Goal: Task Accomplishment & Management: Complete application form

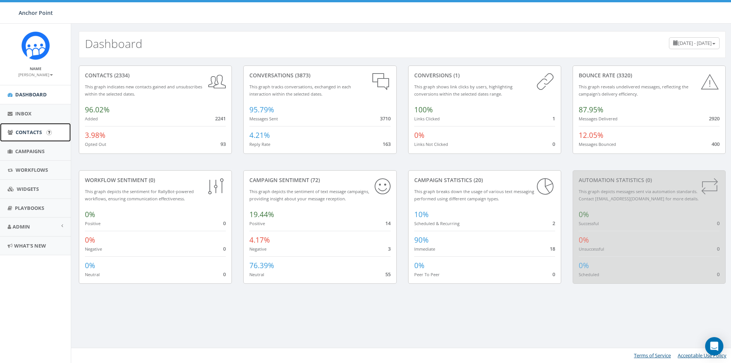
click at [26, 133] on span "Contacts" at bounding box center [29, 132] width 26 height 7
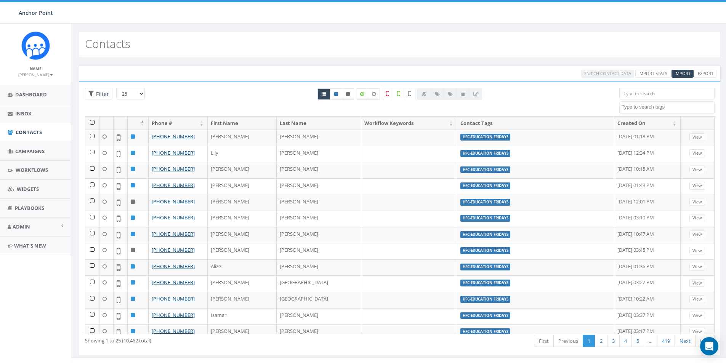
select select
click at [625, 95] on input "search" at bounding box center [666, 93] width 95 height 11
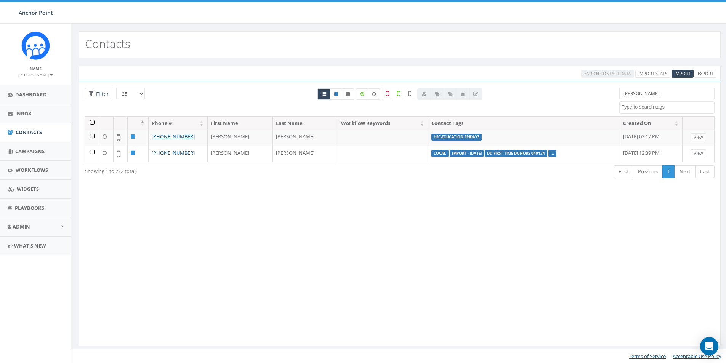
drag, startPoint x: 641, startPoint y: 92, endPoint x: 588, endPoint y: 87, distance: 53.2
click at [599, 89] on div "25 50 100 Filter All 0 contact(s) on current page All 2 contact(s) filtered Nin…" at bounding box center [399, 102] width 641 height 28
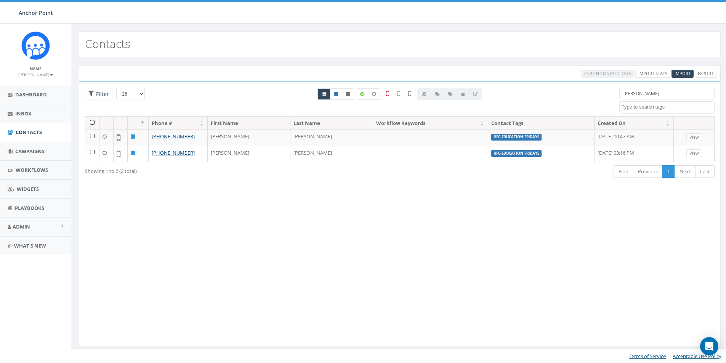
drag, startPoint x: 641, startPoint y: 95, endPoint x: 612, endPoint y: 94, distance: 29.0
click at [612, 94] on div "25 50 100 Filter All 0 contact(s) on current page All 2 contact(s) filtered fue…" at bounding box center [399, 102] width 641 height 28
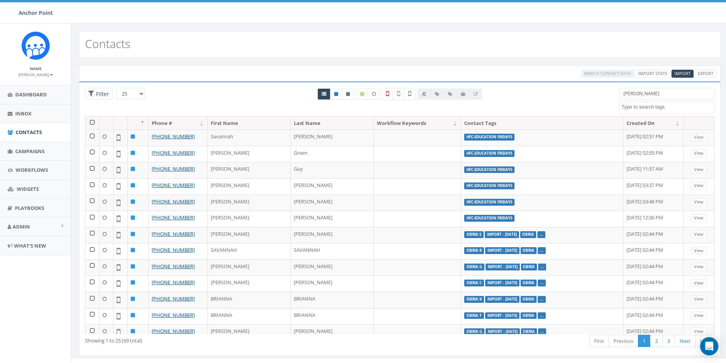
drag, startPoint x: 643, startPoint y: 94, endPoint x: 616, endPoint y: 94, distance: 26.7
click at [616, 94] on div "anna 0613 Donor Dinner 2024/09/12 2024 gala 22 gala guest 911 board book CH2022…" at bounding box center [666, 101] width 107 height 26
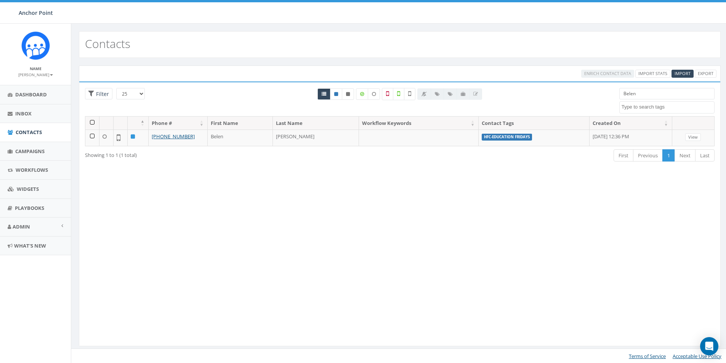
drag, startPoint x: 645, startPoint y: 94, endPoint x: 609, endPoint y: 94, distance: 36.6
click at [609, 94] on div "25 50 100 Filter All 0 contact(s) on current page All 1 contact(s) filtered Bel…" at bounding box center [399, 102] width 641 height 28
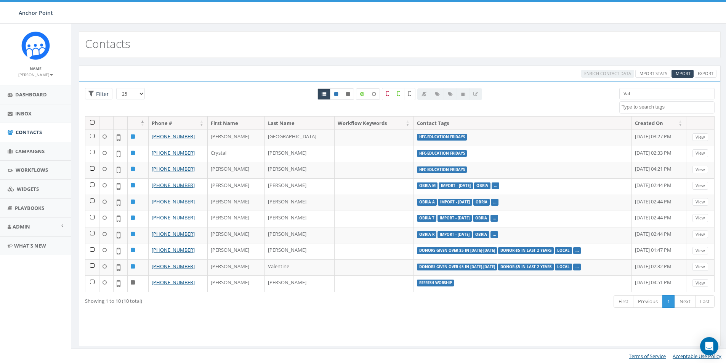
type input "Val"
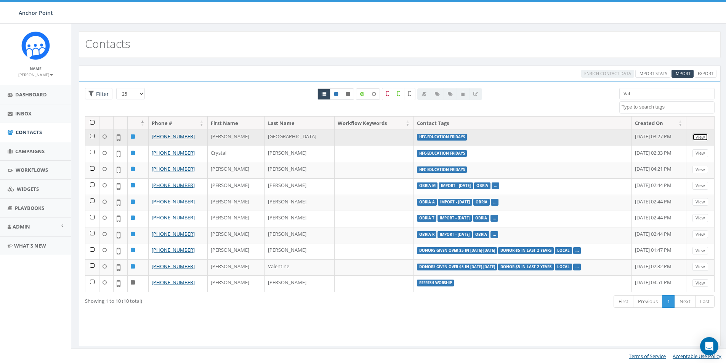
click at [698, 137] on link "View" at bounding box center [700, 137] width 16 height 8
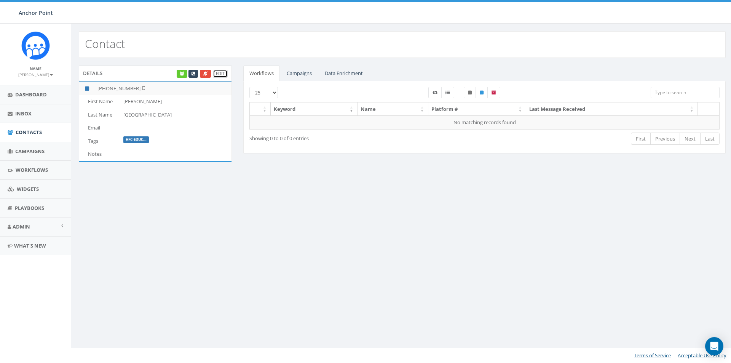
click at [217, 74] on link "Edit" at bounding box center [220, 74] width 15 height 8
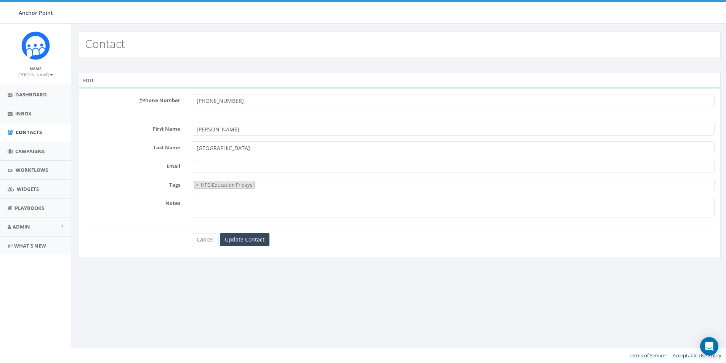
select select "HFC-Education Fridays"
click at [32, 131] on span "Contacts" at bounding box center [29, 132] width 26 height 7
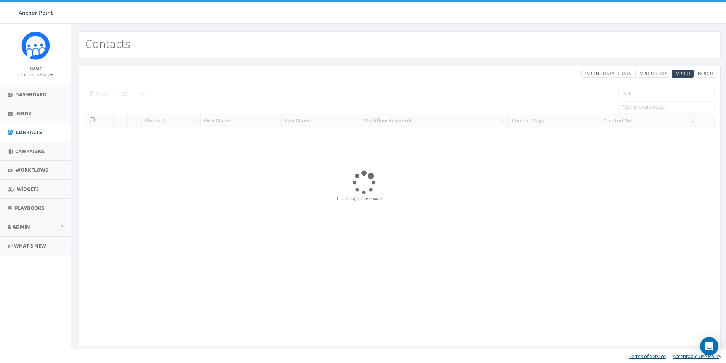
select select
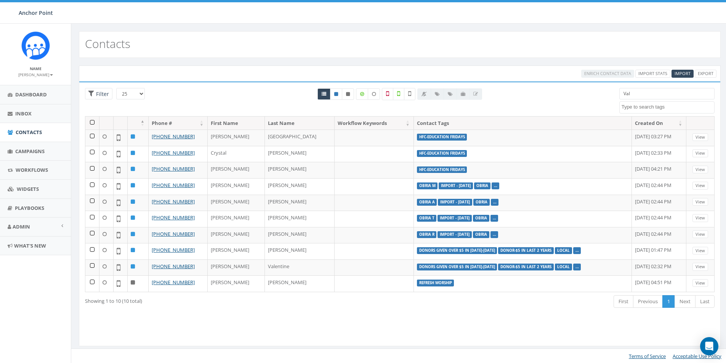
drag, startPoint x: 634, startPoint y: 94, endPoint x: 614, endPoint y: 93, distance: 20.2
click at [614, 93] on div "Val 0613 Donor Dinner 2024/09/12 2024 gala 22 gala guest 911 board book CH2022 …" at bounding box center [666, 101] width 107 height 26
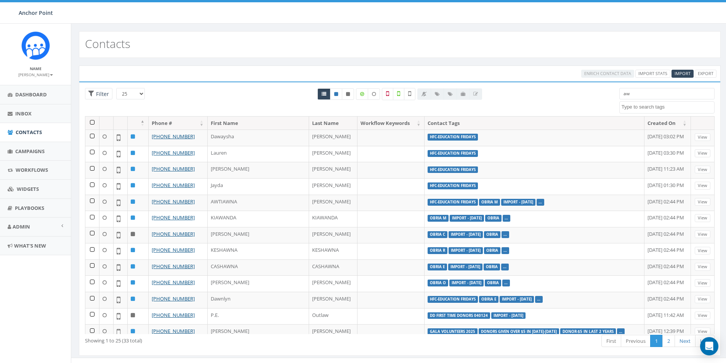
drag, startPoint x: 627, startPoint y: 93, endPoint x: 620, endPoint y: 95, distance: 6.7
click at [620, 95] on input "aw" at bounding box center [666, 93] width 95 height 11
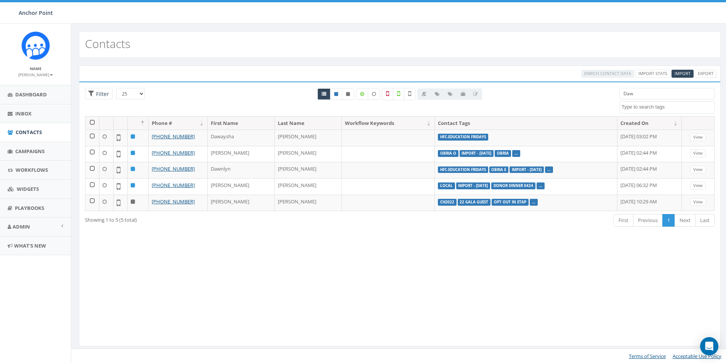
drag, startPoint x: 638, startPoint y: 95, endPoint x: 618, endPoint y: 94, distance: 19.8
click at [618, 94] on div "Daw 0613 Donor Dinner 2024/09/12 2024 gala 22 gala guest 911 board book CH2022 …" at bounding box center [666, 101] width 107 height 26
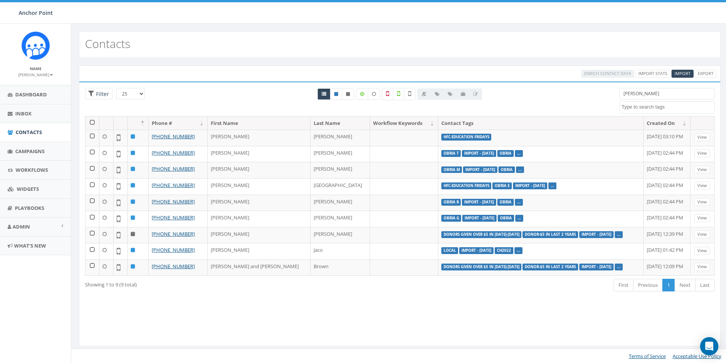
type input "[PERSON_NAME]"
click at [38, 152] on span "Campaigns" at bounding box center [29, 151] width 29 height 7
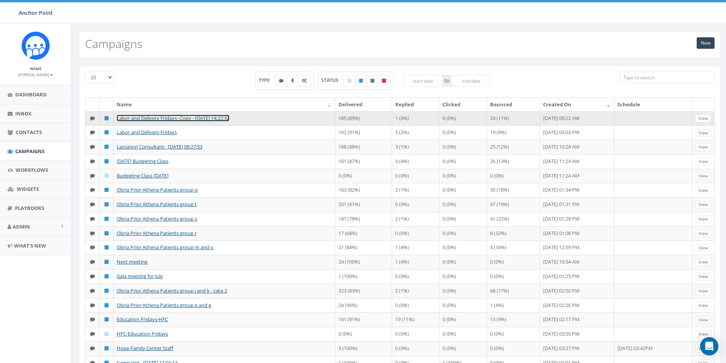
click at [206, 119] on link "Labor and Delivery Fridays- Copy - [DATE] 14:22:32" at bounding box center [173, 118] width 113 height 7
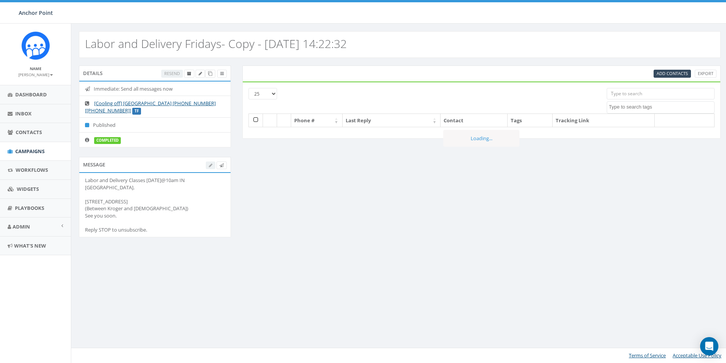
select select
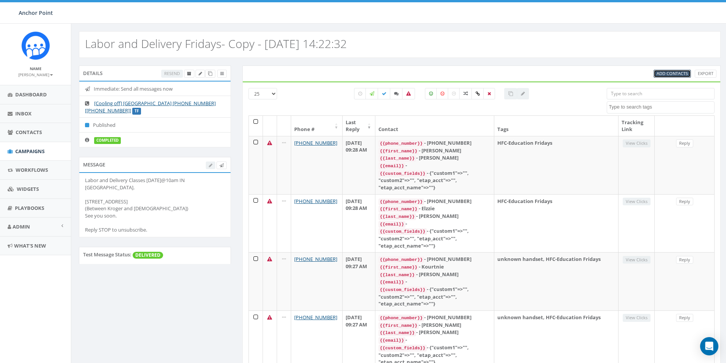
click at [673, 75] on span "Add Contacts" at bounding box center [671, 73] width 31 height 6
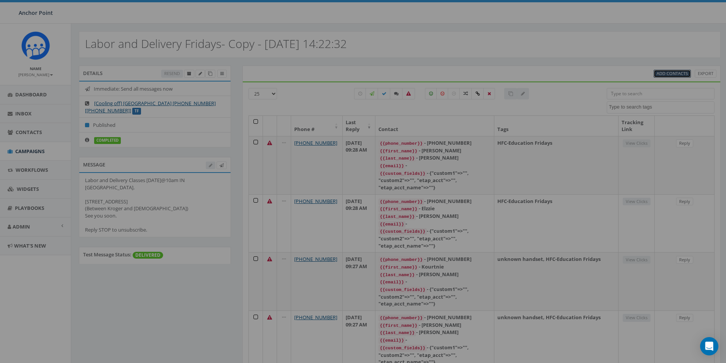
select select
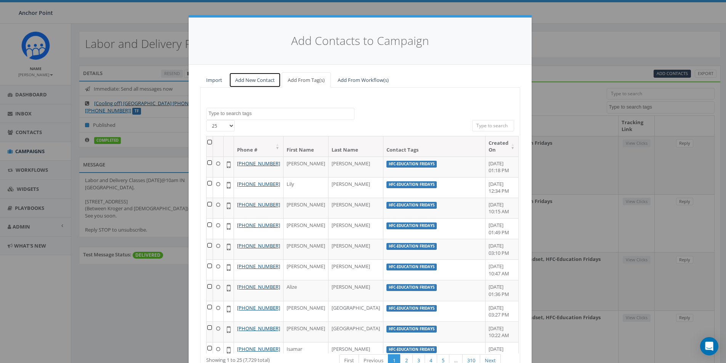
click at [255, 82] on link "Add New Contact" at bounding box center [255, 80] width 52 height 16
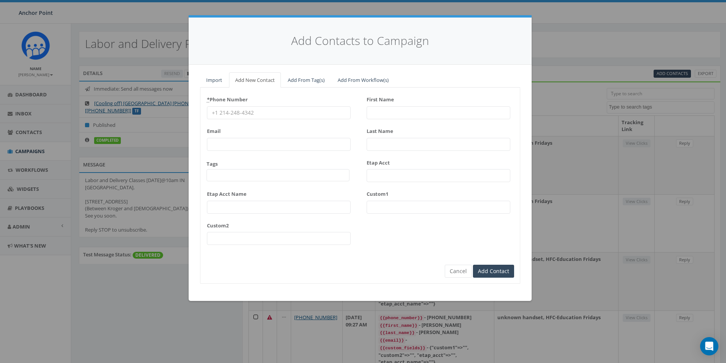
click at [226, 109] on input "* Phone Number" at bounding box center [279, 112] width 144 height 13
type input "713-235-0603"
click at [229, 174] on span at bounding box center [277, 175] width 143 height 12
type textarea "HFC"
select select "HFC-Education Fridays"
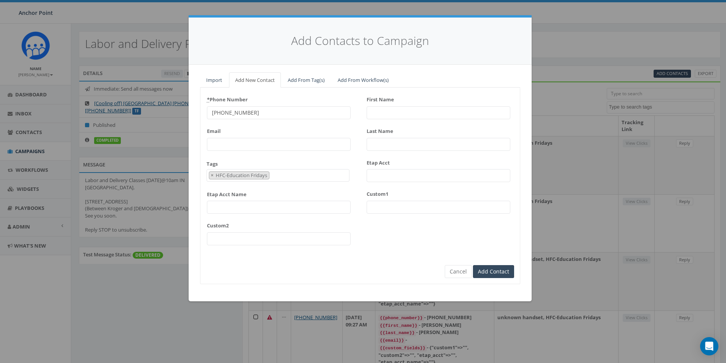
scroll to position [232, 0]
click at [378, 112] on input "First Name" at bounding box center [438, 112] width 144 height 13
type input "Jon"
type input "Abundiz"
click at [493, 268] on input "Add Contact" at bounding box center [493, 271] width 41 height 13
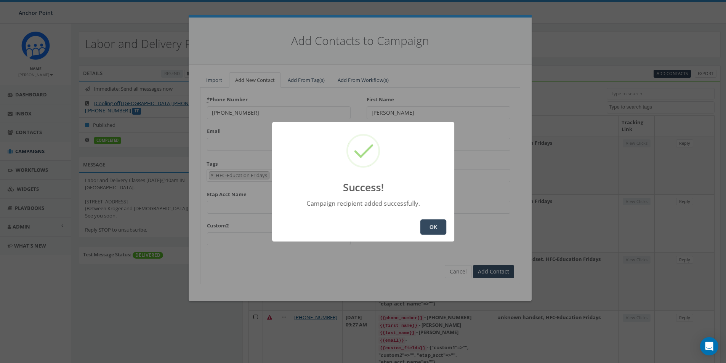
click at [432, 228] on button "OK" at bounding box center [433, 226] width 26 height 15
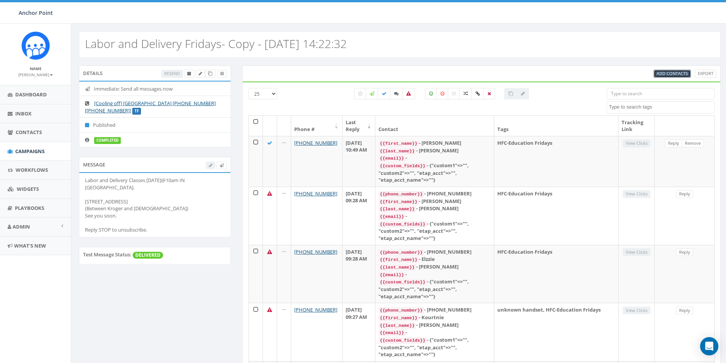
click at [673, 74] on span "Add Contacts" at bounding box center [671, 73] width 31 height 6
select select
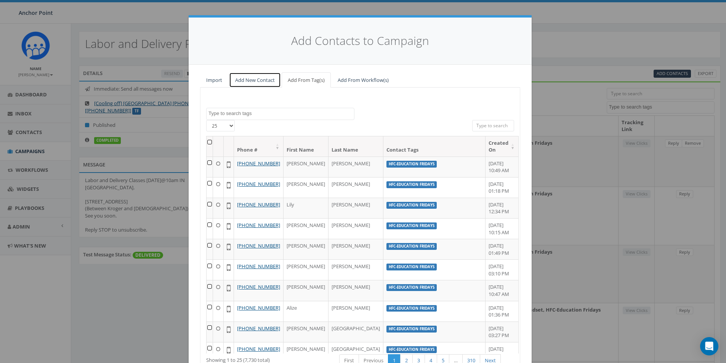
click at [257, 77] on link "Add New Contact" at bounding box center [255, 80] width 52 height 16
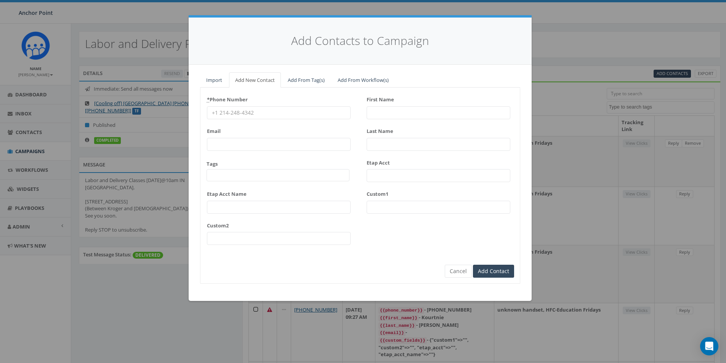
click at [233, 113] on input "* Phone Number" at bounding box center [279, 112] width 144 height 13
type input "409-330-9147"
click at [228, 177] on span at bounding box center [277, 175] width 143 height 12
type textarea "HFC"
select select "HFC-Education Fridays"
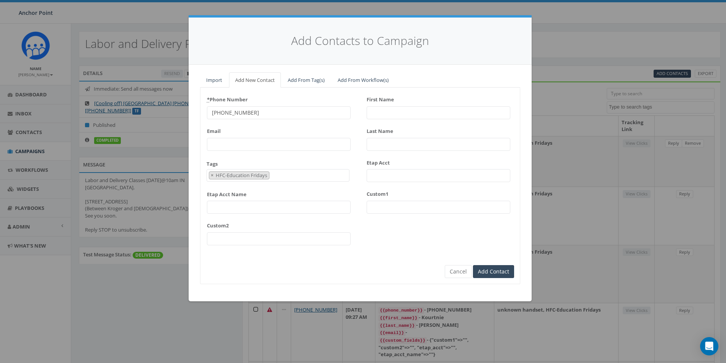
click at [388, 108] on input "First Name" at bounding box center [438, 112] width 144 height 13
type input "Nancy"
type input "Stevens"
click at [488, 272] on input "Add Contact" at bounding box center [493, 271] width 41 height 13
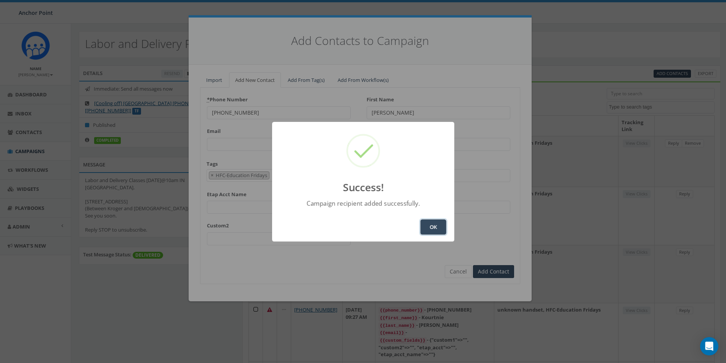
click at [440, 224] on button "OK" at bounding box center [433, 226] width 26 height 15
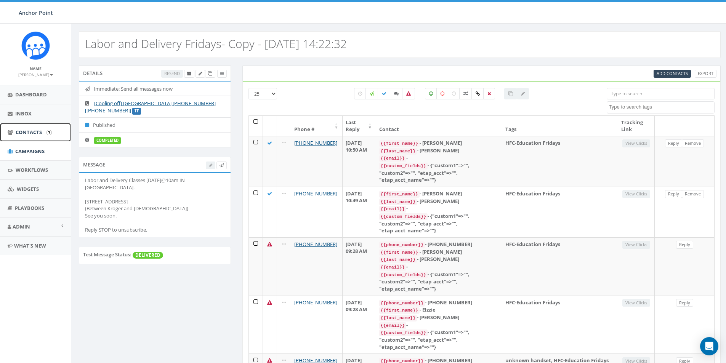
click at [34, 133] on span "Contacts" at bounding box center [29, 132] width 26 height 7
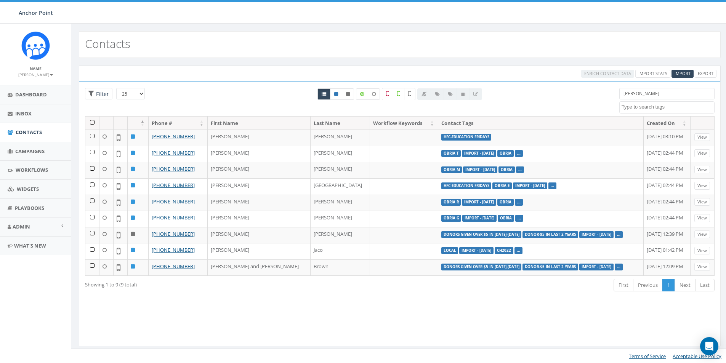
select select
drag, startPoint x: 641, startPoint y: 93, endPoint x: 590, endPoint y: 90, distance: 51.2
click at [604, 95] on div "25 50 100 Filter Leslie 0613 Donor Dinner 2024/09/12 2024 gala 22 gala guest 91…" at bounding box center [399, 102] width 641 height 28
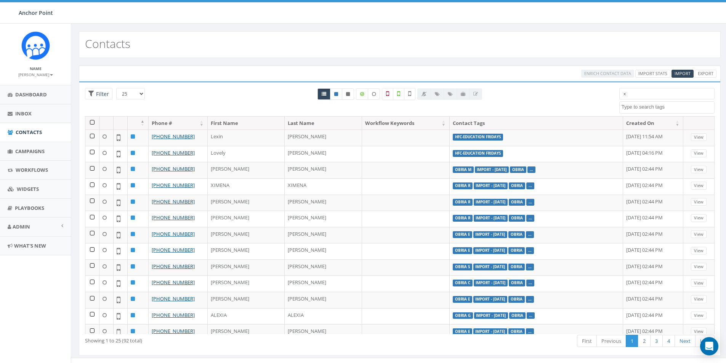
drag, startPoint x: 631, startPoint y: 93, endPoint x: 620, endPoint y: 95, distance: 12.0
click at [620, 95] on input "x" at bounding box center [666, 93] width 95 height 11
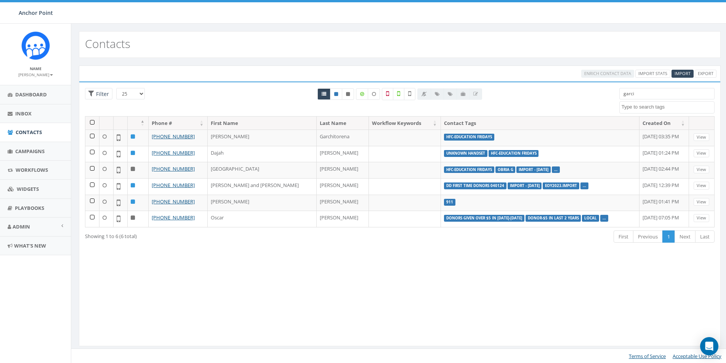
type input "garcia"
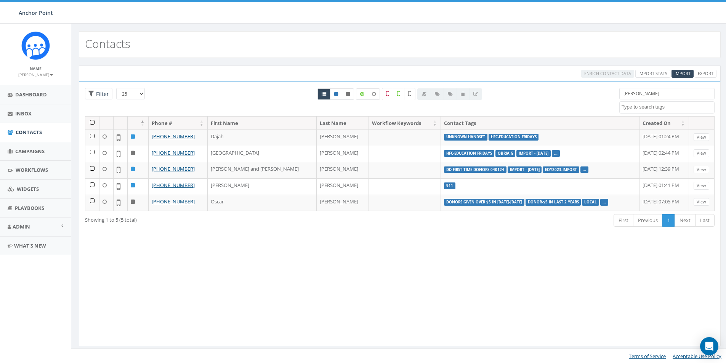
drag, startPoint x: 643, startPoint y: 94, endPoint x: 617, endPoint y: 95, distance: 25.9
click at [617, 95] on div "garcia 0613 Donor Dinner 2024/09/12 2024 gala 22 gala guest 911 board book CH20…" at bounding box center [666, 101] width 107 height 26
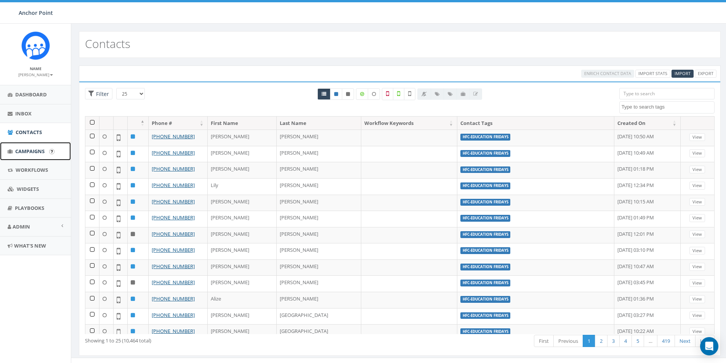
click at [27, 152] on span "Campaigns" at bounding box center [29, 151] width 29 height 7
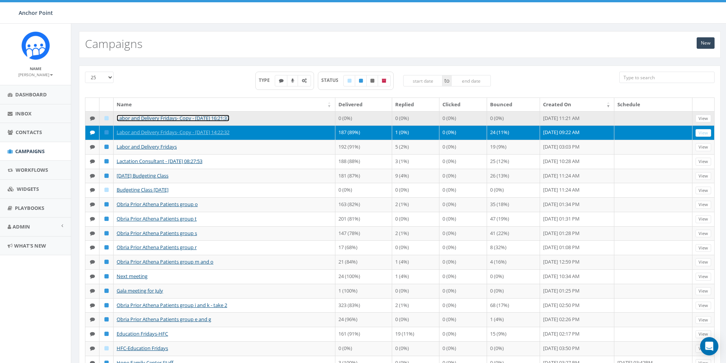
click at [182, 117] on link "Labor and Delivery Fridays- Copy - [DATE] 16:21:37" at bounding box center [173, 118] width 113 height 7
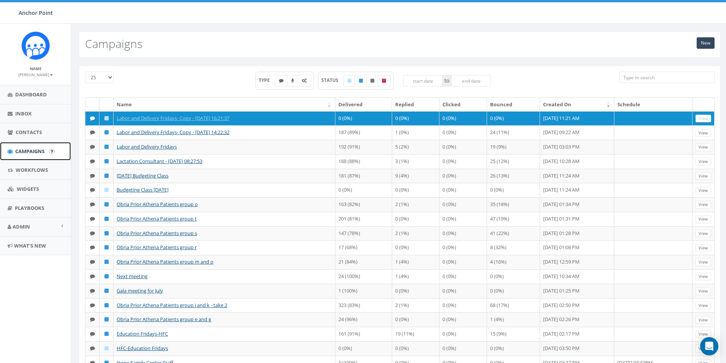
click at [36, 151] on span "Campaigns" at bounding box center [29, 151] width 29 height 7
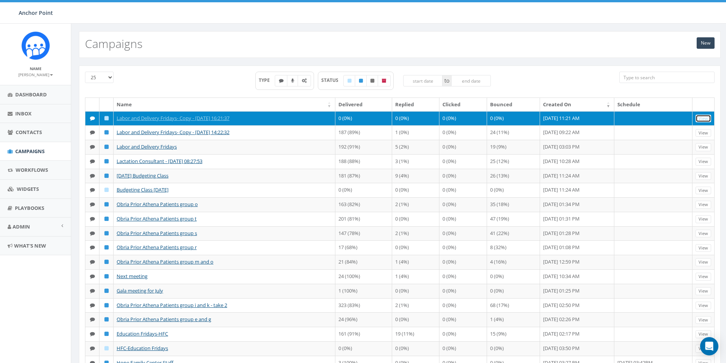
click at [705, 119] on link "View" at bounding box center [703, 119] width 16 height 8
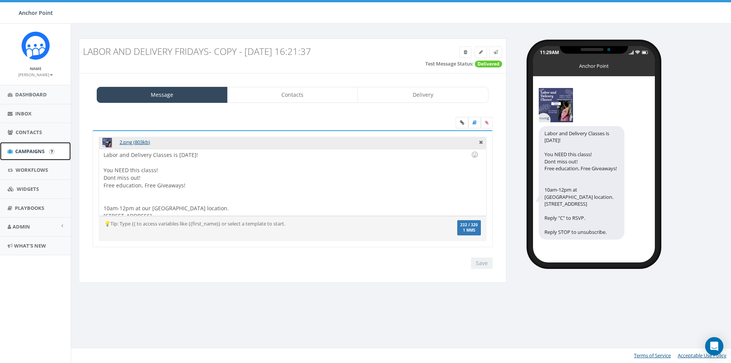
click at [29, 149] on span "Campaigns" at bounding box center [29, 151] width 29 height 7
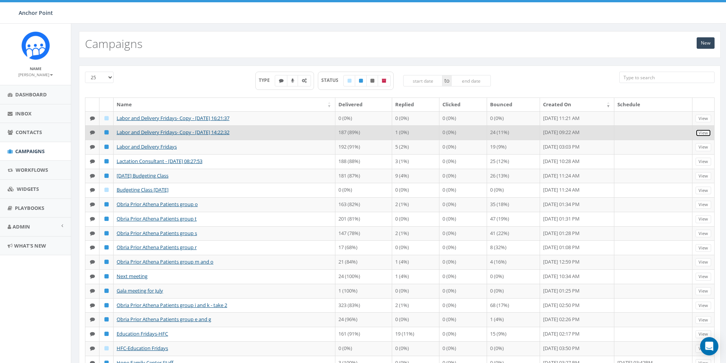
click at [704, 135] on link "View" at bounding box center [703, 133] width 16 height 8
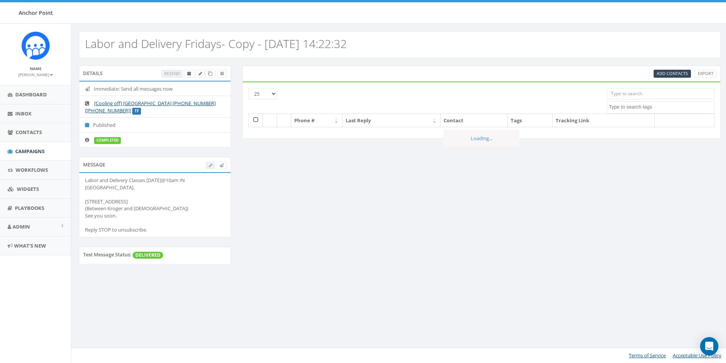
select select
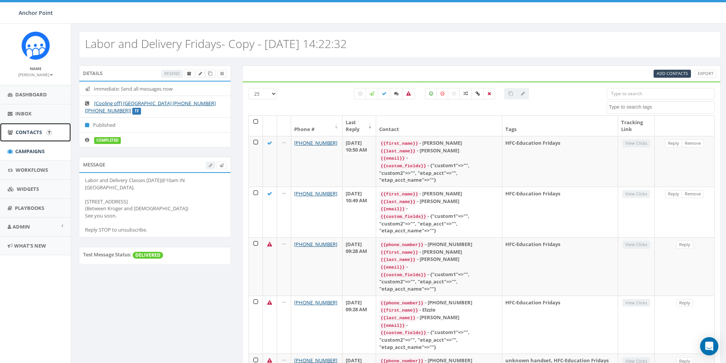
click at [26, 133] on span "Contacts" at bounding box center [29, 132] width 26 height 7
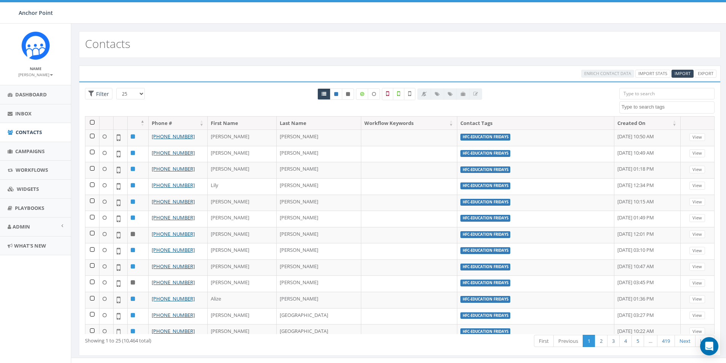
select select
click at [25, 135] on span "Contacts" at bounding box center [29, 132] width 26 height 7
select select
click at [681, 72] on span "Import" at bounding box center [682, 73] width 16 height 6
select select
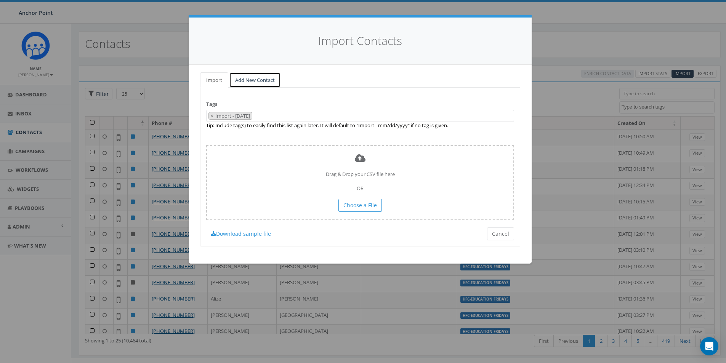
click at [242, 79] on link "Add New Contact" at bounding box center [255, 80] width 52 height 16
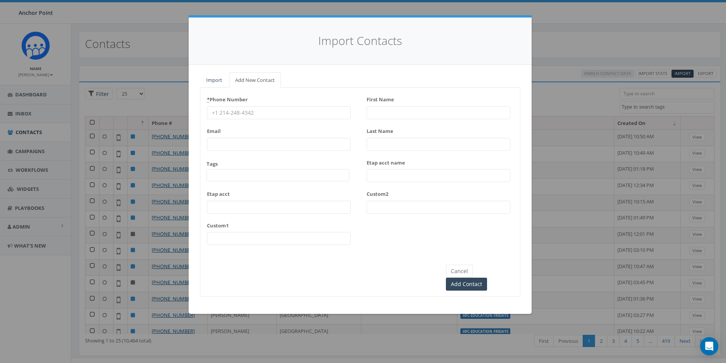
click at [230, 111] on input "* Phone Number" at bounding box center [279, 112] width 144 height 13
type input "346-246-4312"
click at [232, 174] on span at bounding box center [277, 175] width 143 height 12
type textarea "HFC"
select select "HFC-Education Fridays"
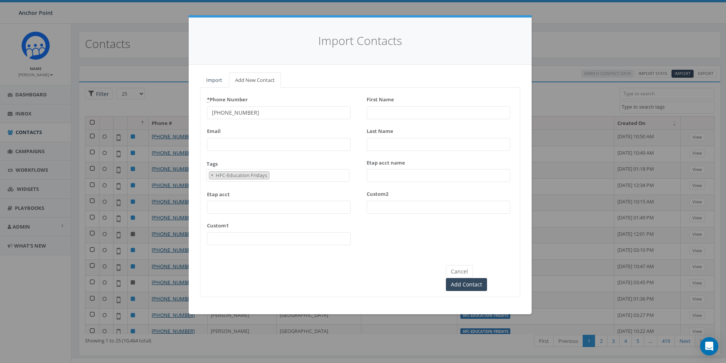
scroll to position [232, 0]
click at [381, 112] on input "First Name" at bounding box center [438, 112] width 144 height 13
type input "Xavier"
type input "Garcia"
click at [487, 278] on input "Add Contact" at bounding box center [466, 284] width 41 height 13
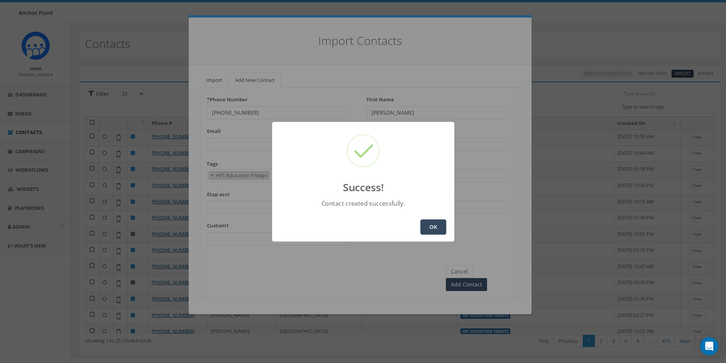
click at [429, 225] on button "OK" at bounding box center [433, 226] width 26 height 15
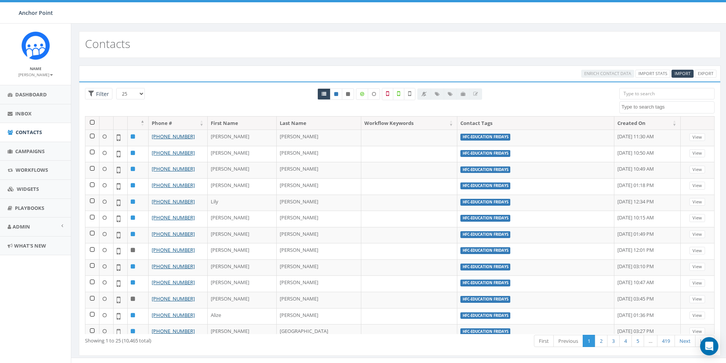
select select
click at [34, 150] on span "Campaigns" at bounding box center [29, 151] width 29 height 7
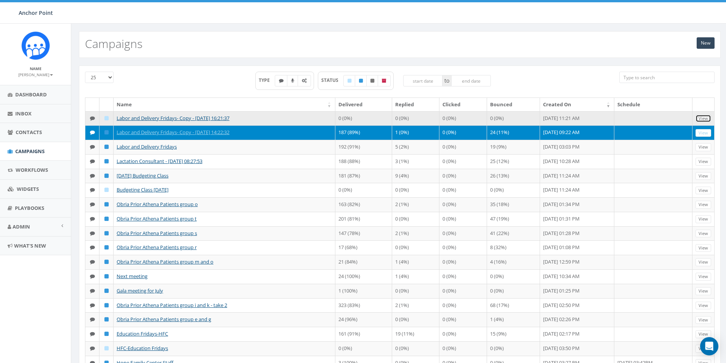
click at [705, 118] on link "View" at bounding box center [703, 119] width 16 height 8
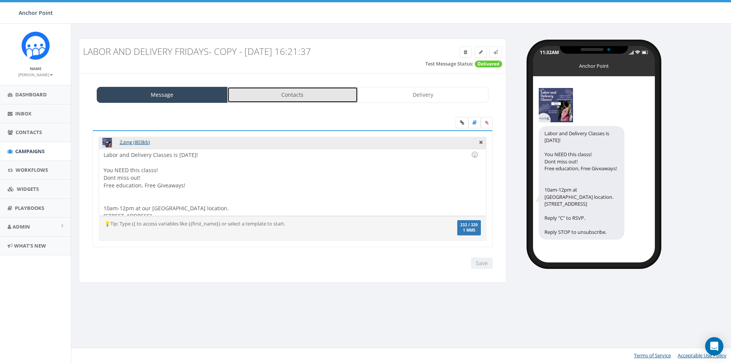
click at [293, 98] on link "Contacts" at bounding box center [292, 95] width 131 height 16
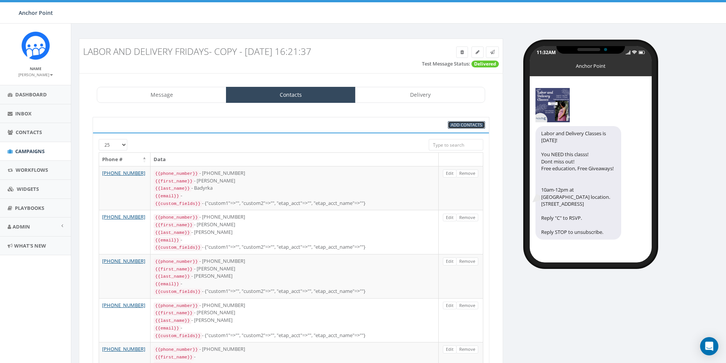
click at [457, 125] on span "Add Contacts" at bounding box center [466, 125] width 31 height 6
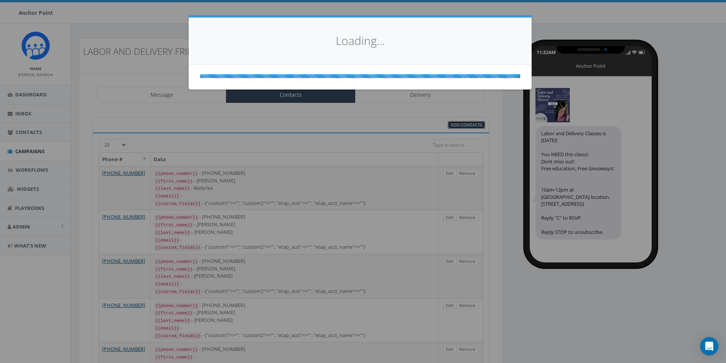
select select
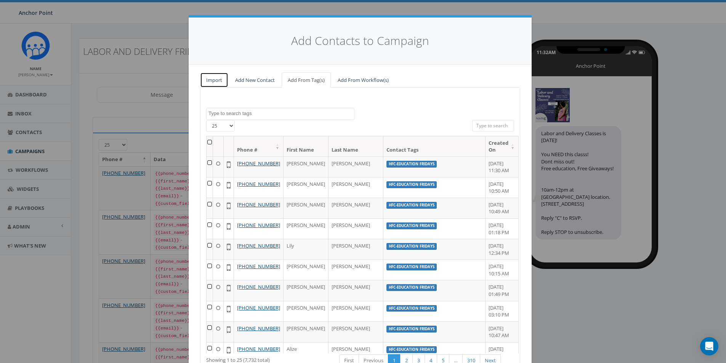
click at [210, 80] on link "Import" at bounding box center [214, 80] width 28 height 16
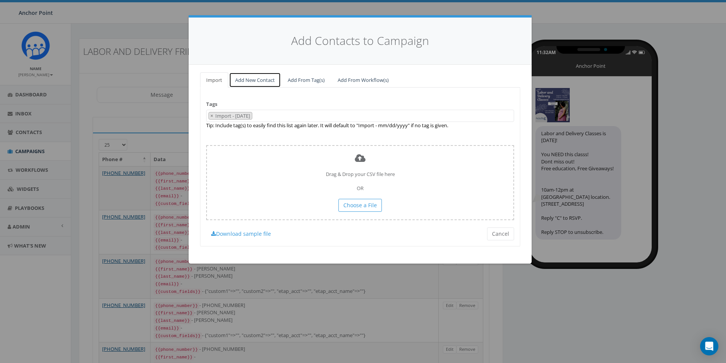
click at [252, 82] on link "Add New Contact" at bounding box center [255, 80] width 52 height 16
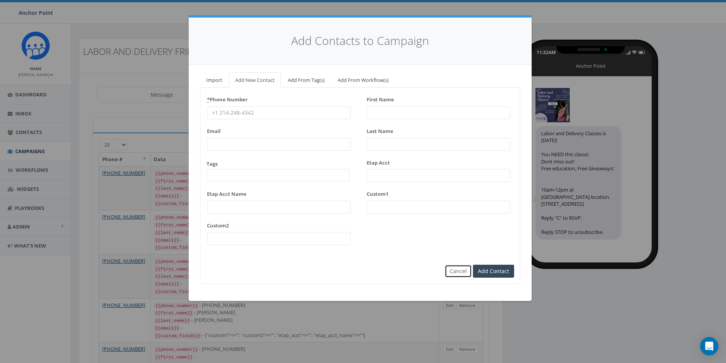
click at [459, 270] on button "Cancel" at bounding box center [457, 271] width 27 height 13
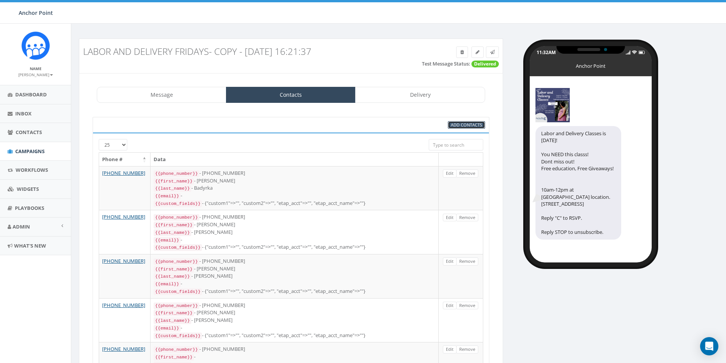
click at [457, 126] on span "Add Contacts" at bounding box center [466, 125] width 31 height 6
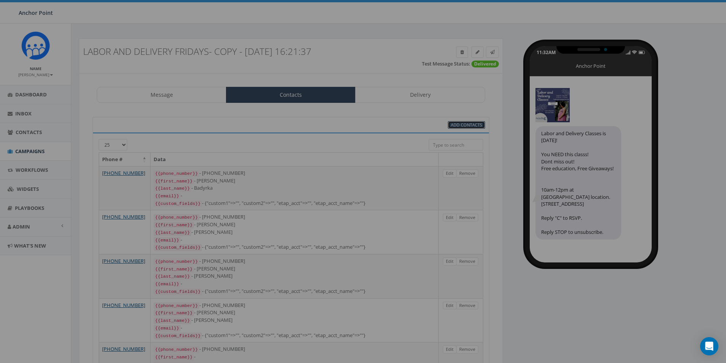
select select
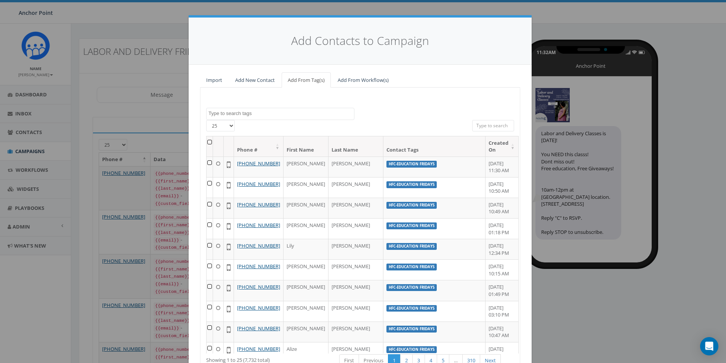
click at [481, 126] on input "search" at bounding box center [493, 125] width 42 height 11
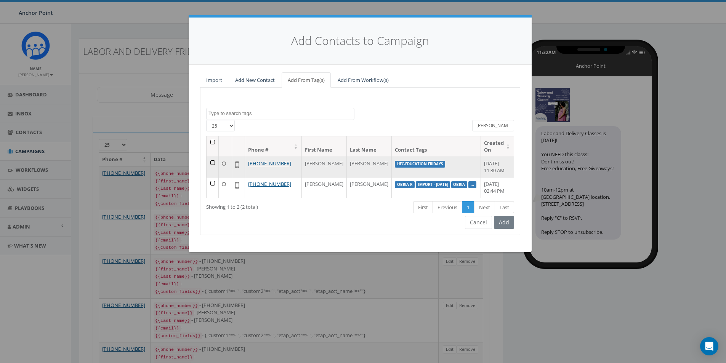
type input "xavier"
click at [437, 164] on td "HFC-Education Fridays" at bounding box center [436, 167] width 89 height 21
click at [212, 160] on td at bounding box center [212, 167] width 12 height 21
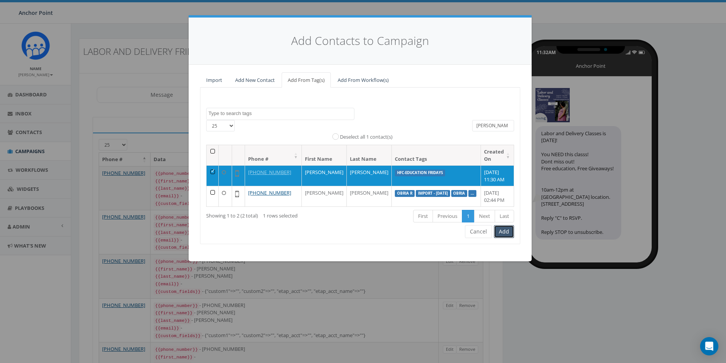
click at [507, 232] on button "Add" at bounding box center [504, 231] width 20 height 13
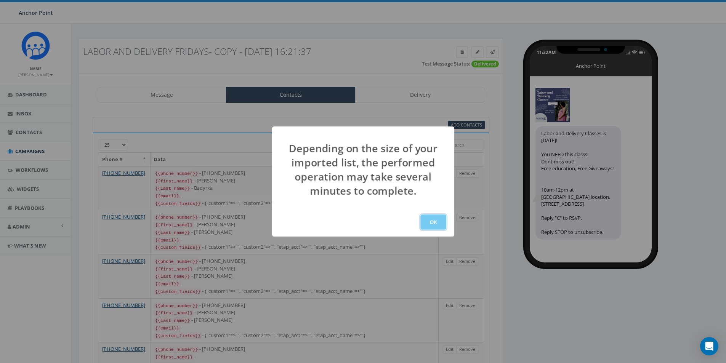
click at [431, 224] on button "OK" at bounding box center [433, 221] width 26 height 15
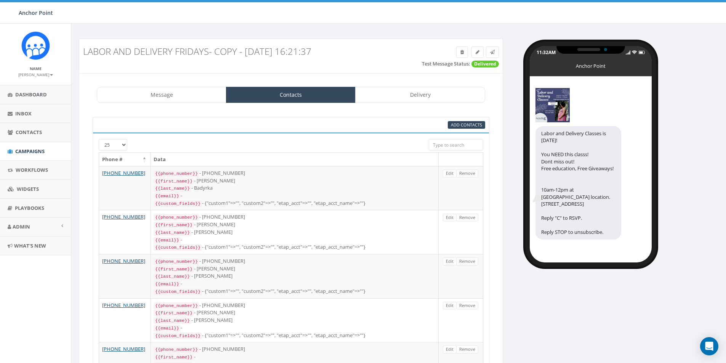
scroll to position [109, 0]
click at [122, 146] on select "25 50 100" at bounding box center [113, 144] width 29 height 11
select select "100"
click at [99, 139] on select "25 50 100" at bounding box center [113, 144] width 29 height 11
click at [443, 143] on input "search" at bounding box center [455, 144] width 54 height 11
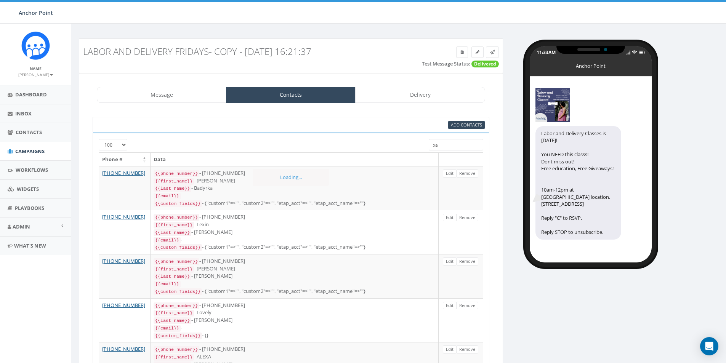
type input "xav"
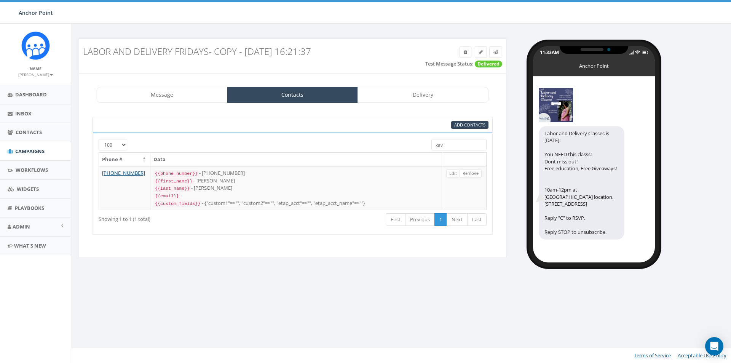
drag, startPoint x: 448, startPoint y: 146, endPoint x: 421, endPoint y: 147, distance: 26.7
click at [421, 147] on div "25 50 100 xav" at bounding box center [293, 145] width 400 height 13
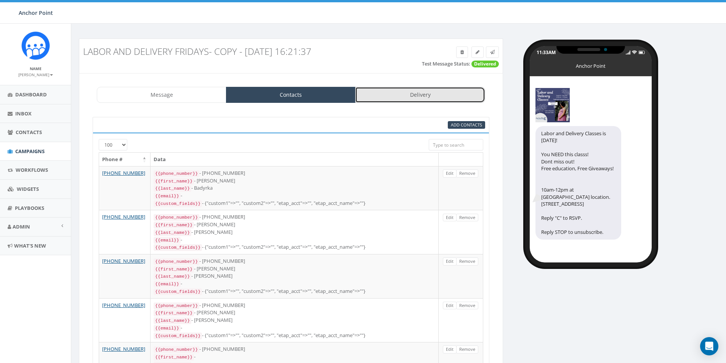
click at [430, 94] on link "Delivery" at bounding box center [419, 95] width 129 height 16
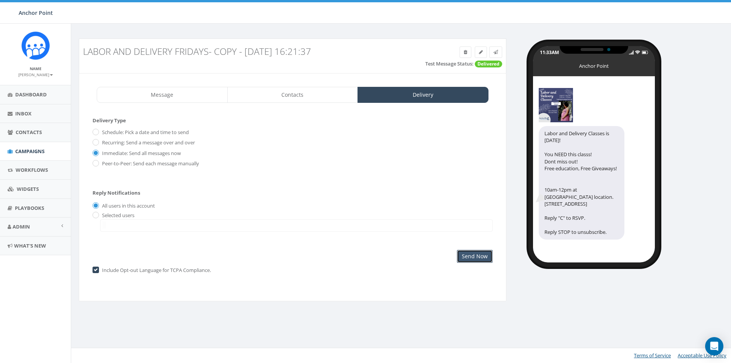
click at [474, 257] on input "Send Now" at bounding box center [475, 256] width 36 height 13
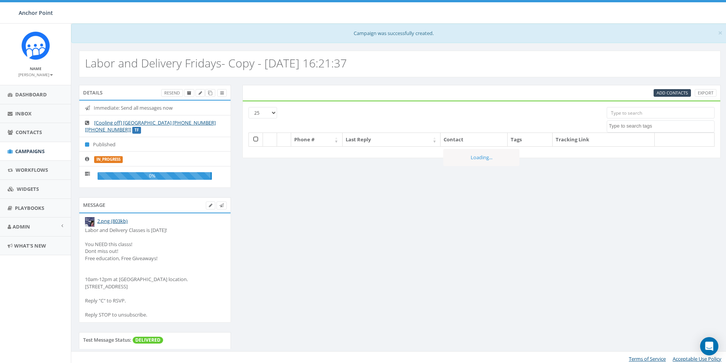
select select
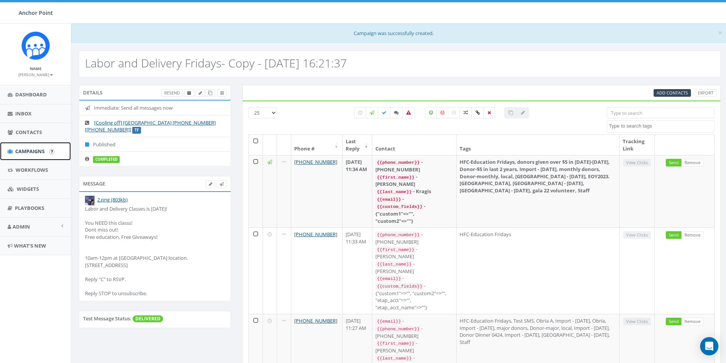
click at [33, 150] on span "Campaigns" at bounding box center [29, 151] width 29 height 7
